Goal: Information Seeking & Learning: Check status

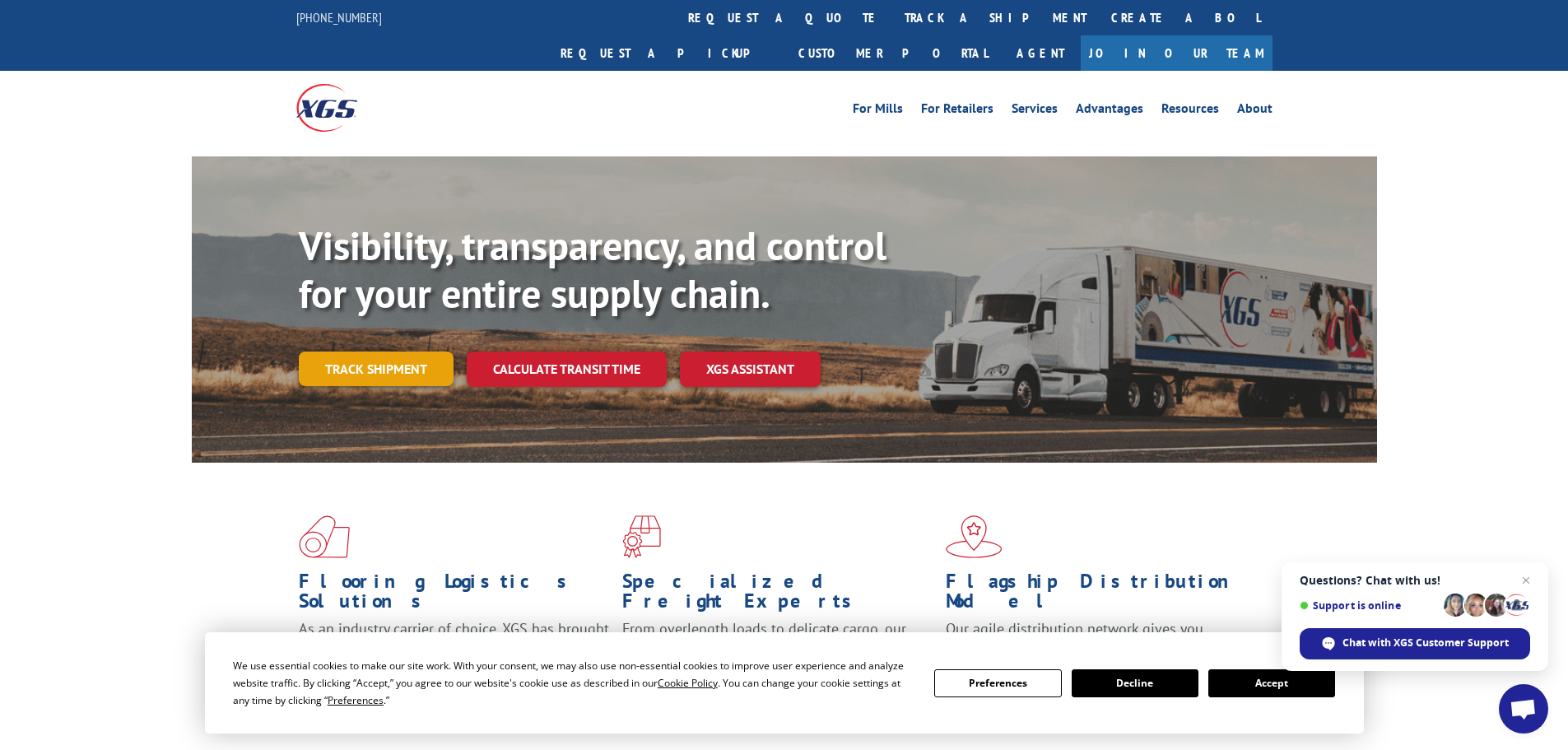
click at [372, 351] on link "Track shipment" at bounding box center [375, 369] width 154 height 35
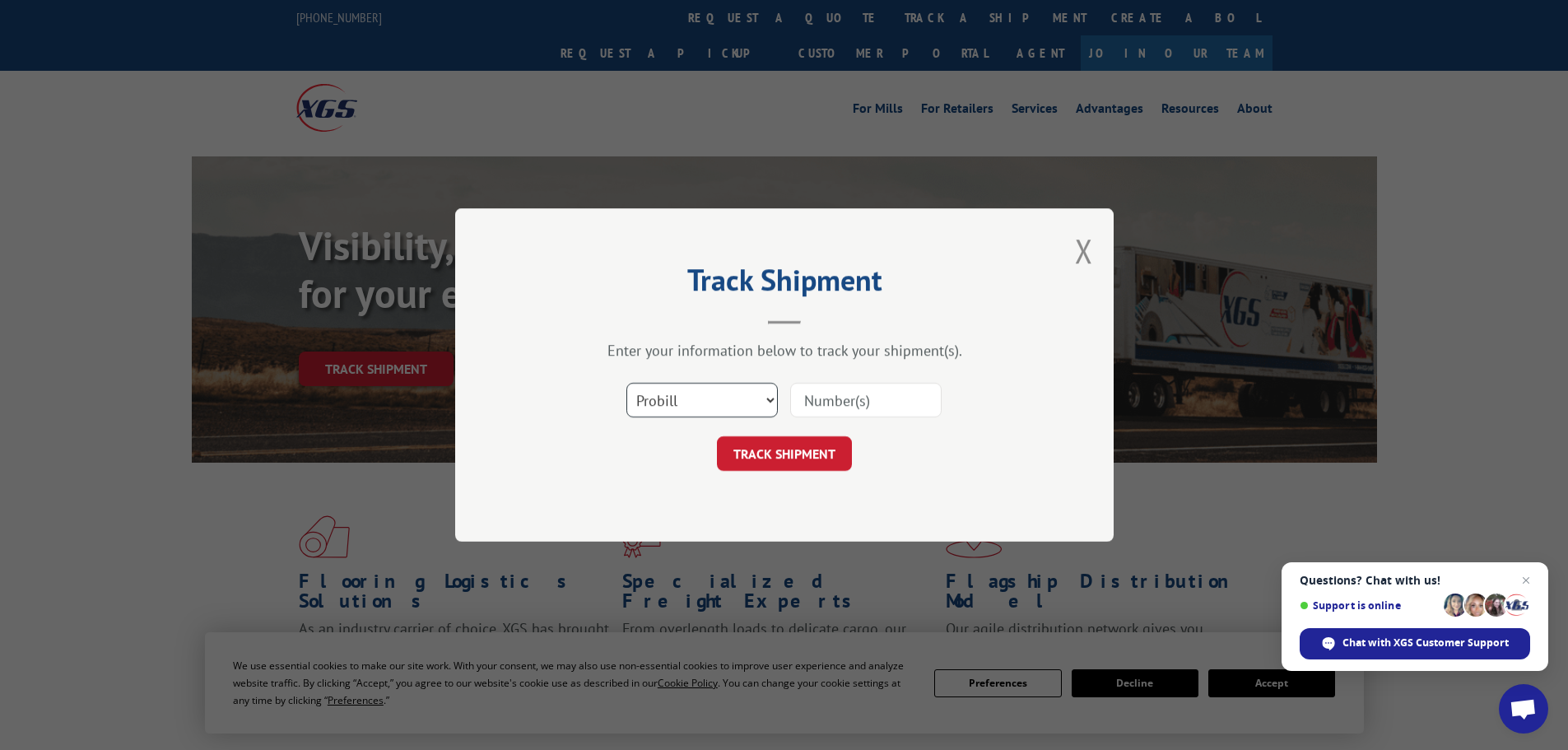
click at [692, 412] on select "Select category... Probill BOL PO" at bounding box center [702, 400] width 152 height 35
select select "po"
click at [626, 383] on select "Select category... Probill BOL PO" at bounding box center [702, 400] width 152 height 35
click at [855, 397] on input at bounding box center [866, 400] width 152 height 35
paste input "18540862"
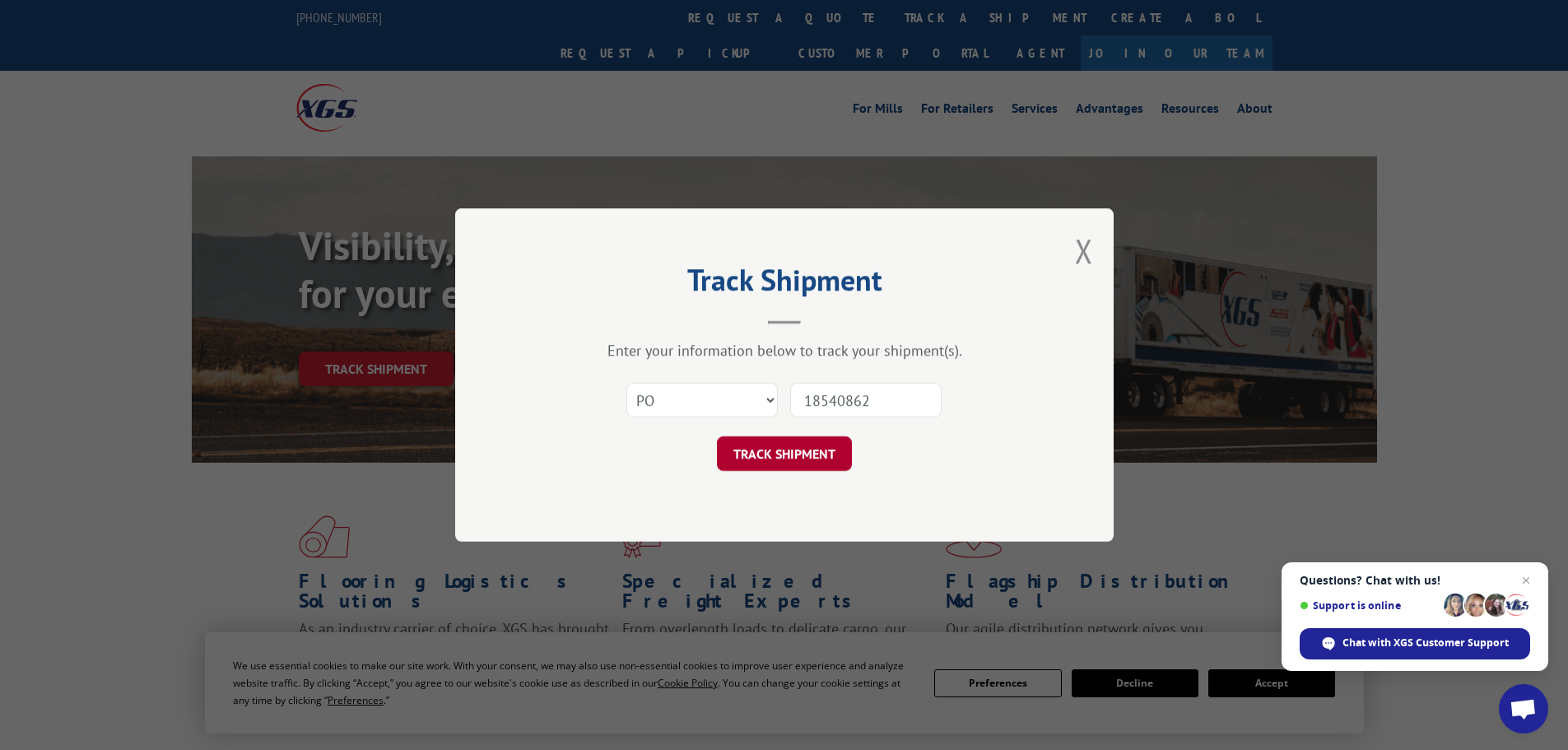
type input "18540862"
click at [772, 462] on button "TRACK SHIPMENT" at bounding box center [784, 454] width 135 height 35
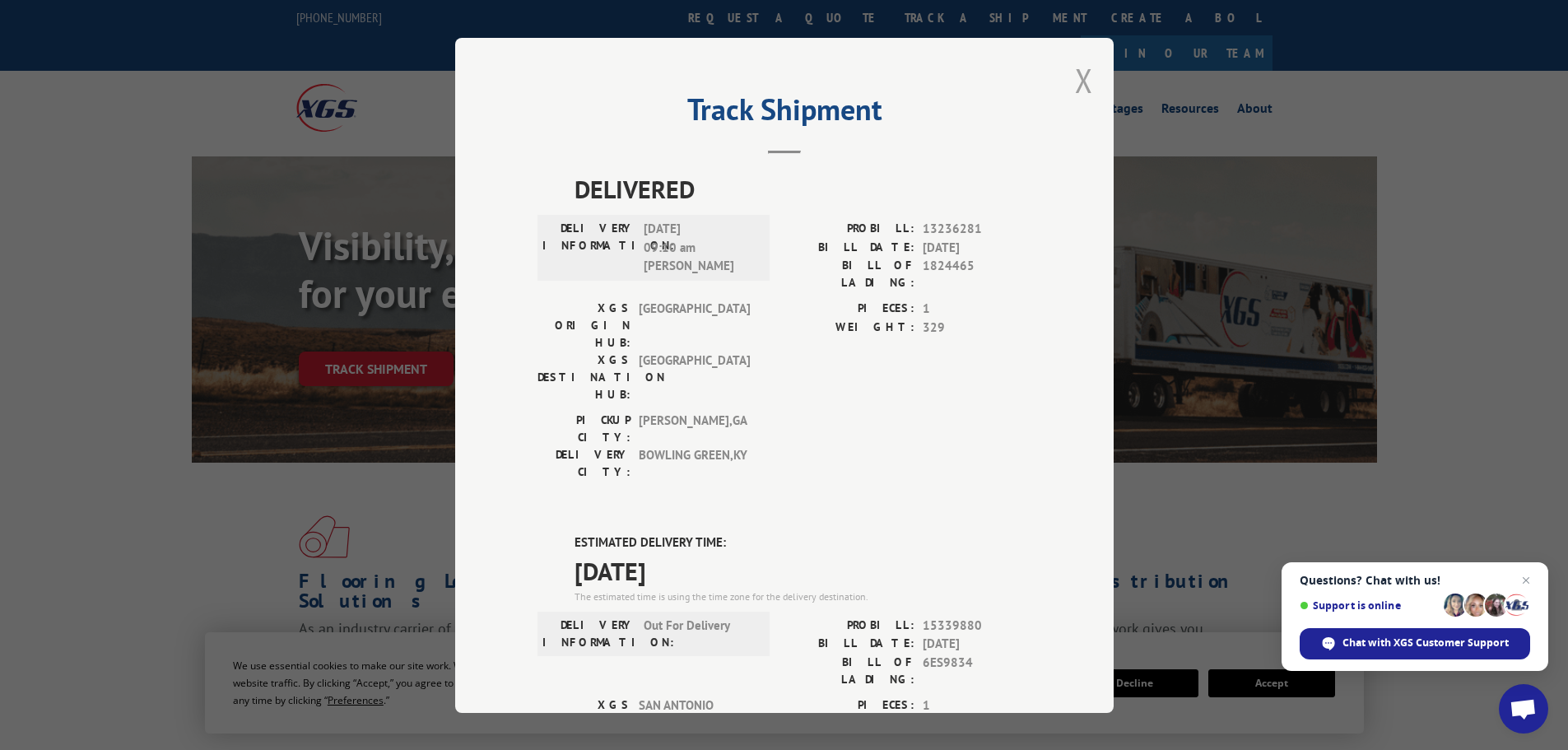
click at [1075, 79] on button "Close modal" at bounding box center [1083, 80] width 18 height 44
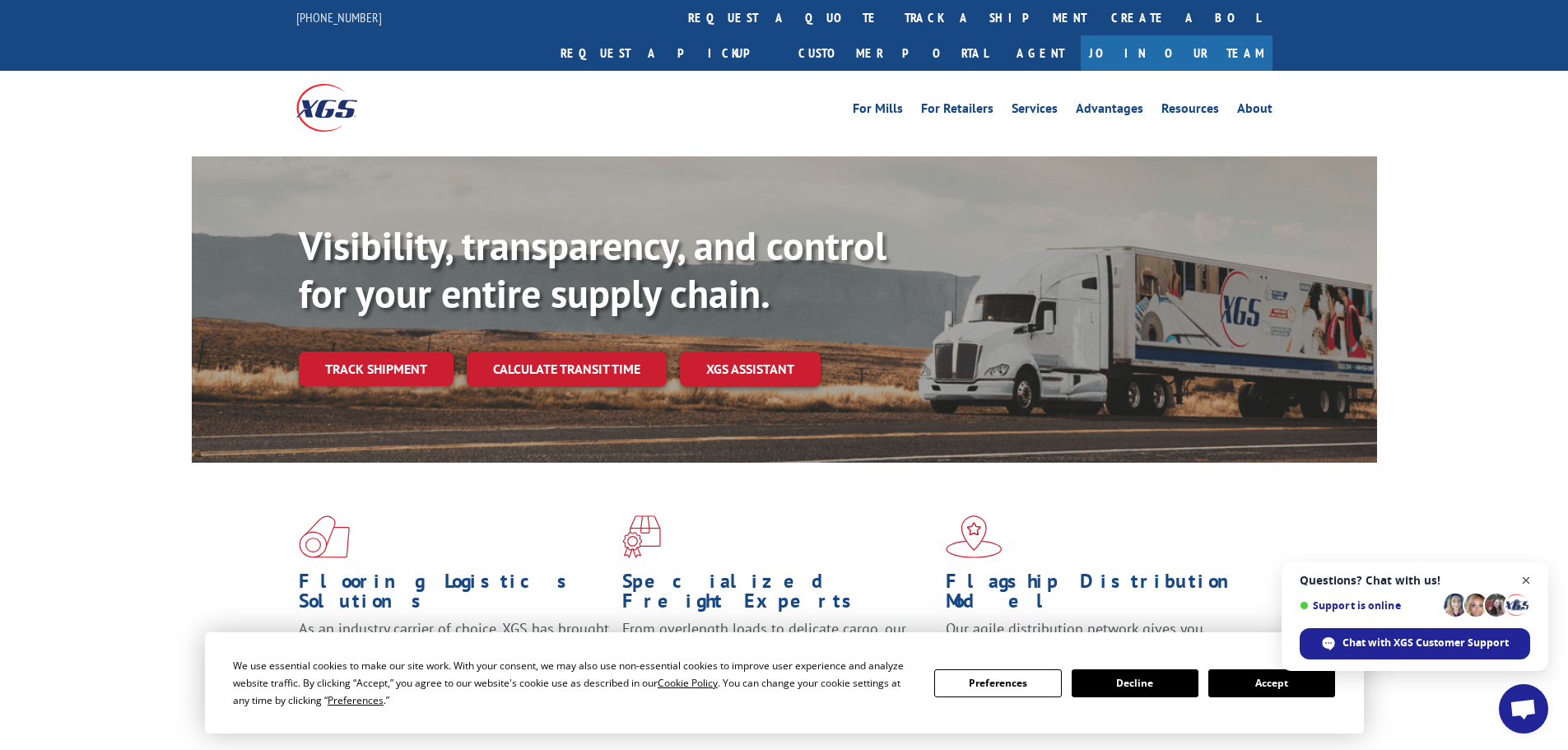
click at [1524, 583] on span "Close chat" at bounding box center [1526, 581] width 21 height 21
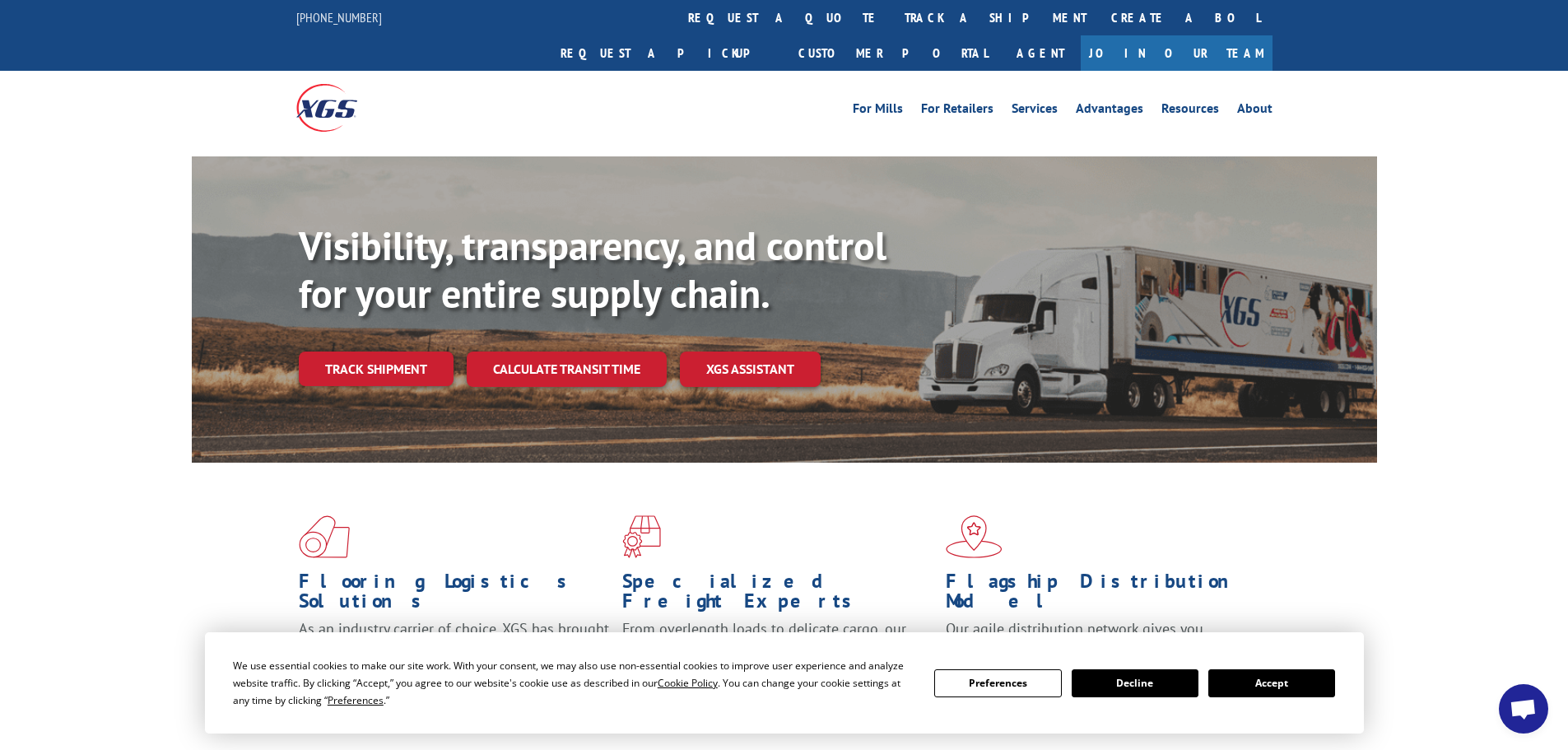
click at [1133, 690] on button "Decline" at bounding box center [1134, 684] width 127 height 28
